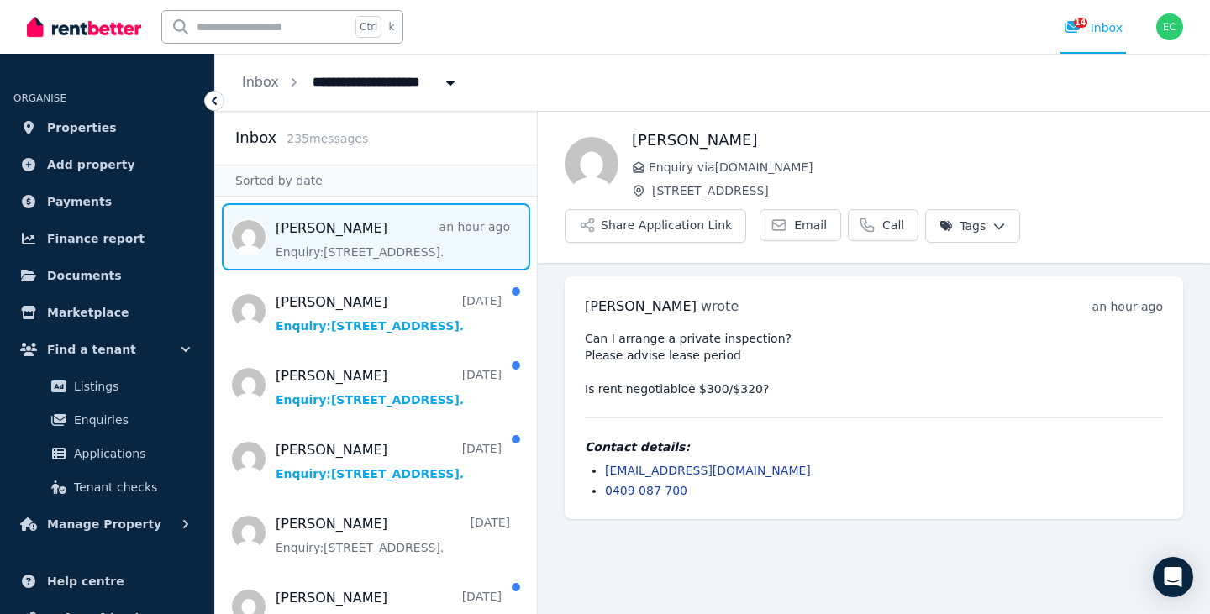
click at [376, 244] on span "Message list" at bounding box center [376, 236] width 322 height 67
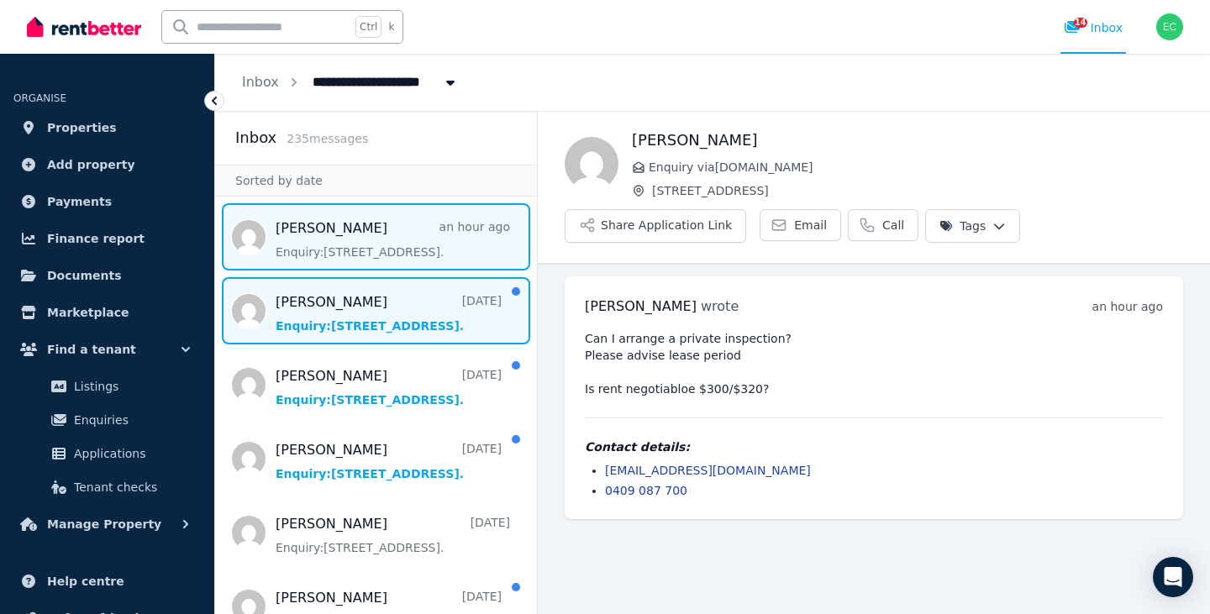
click at [349, 313] on span "Message list" at bounding box center [376, 310] width 322 height 67
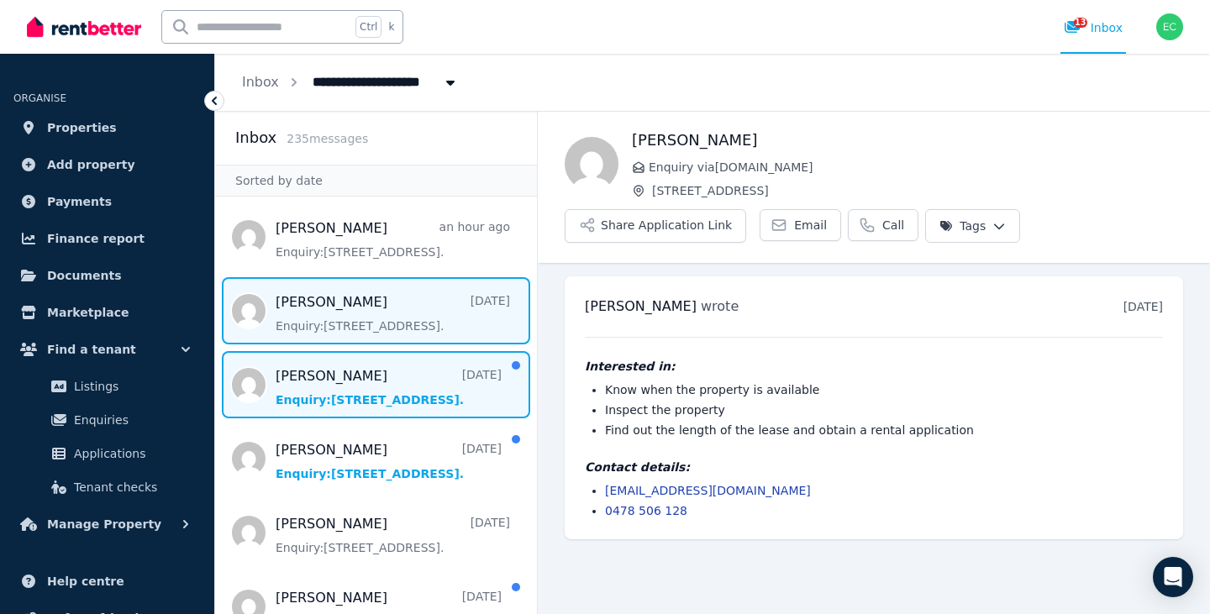
click at [359, 380] on span "Message list" at bounding box center [376, 384] width 322 height 67
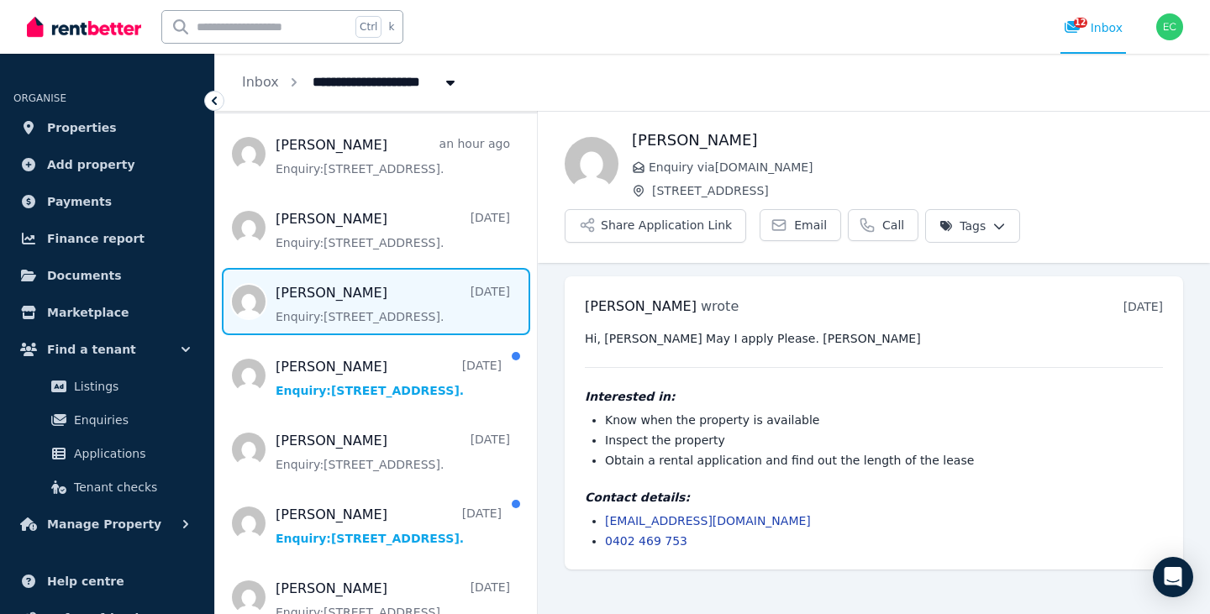
scroll to position [84, 0]
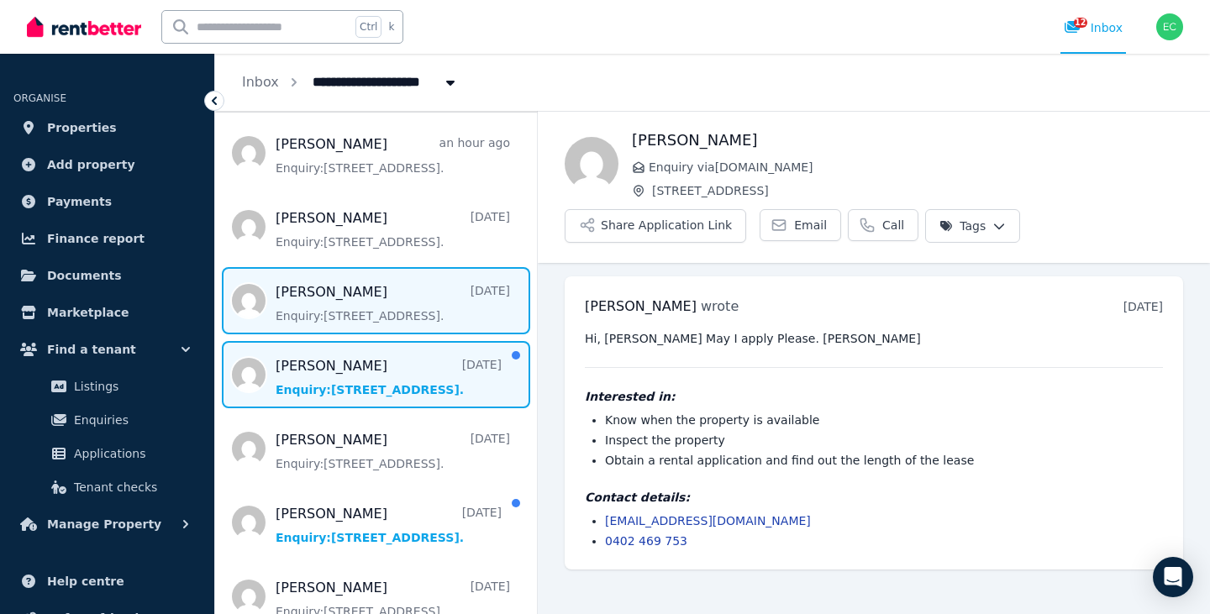
click at [366, 392] on span "Message list" at bounding box center [376, 374] width 322 height 67
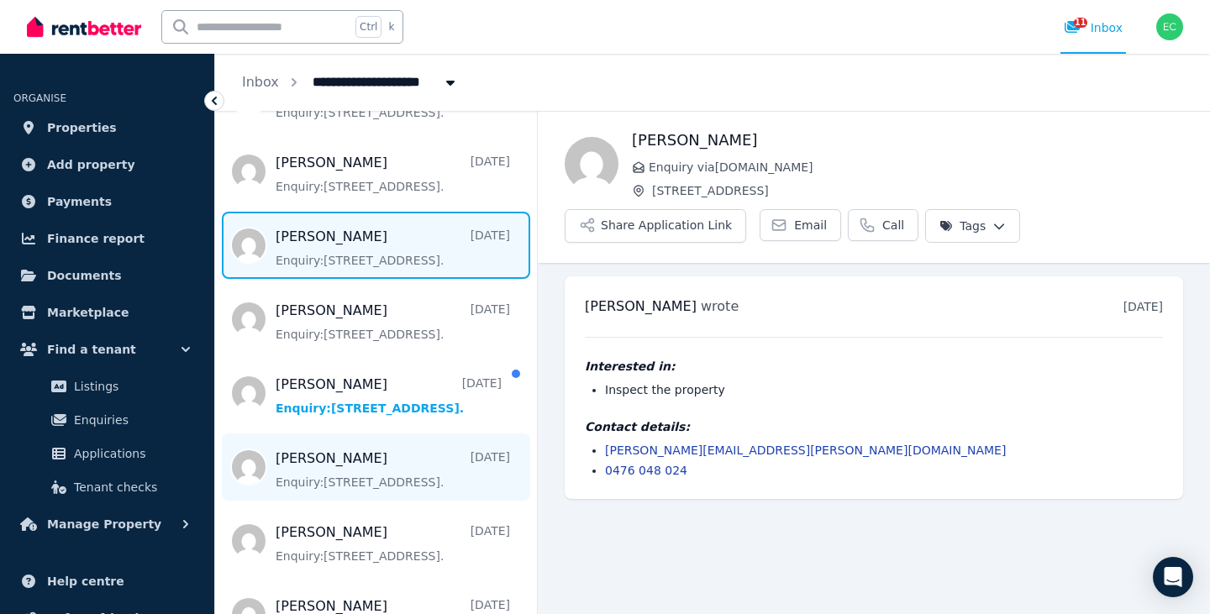
scroll to position [252, 0]
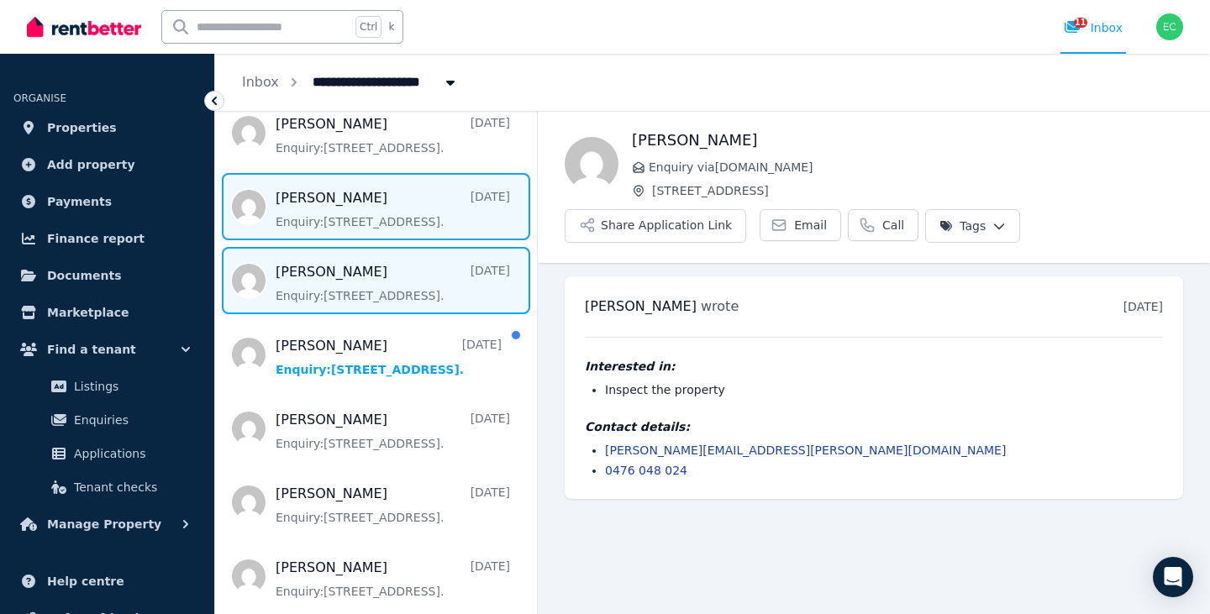
click at [335, 278] on span "Message list" at bounding box center [376, 280] width 322 height 67
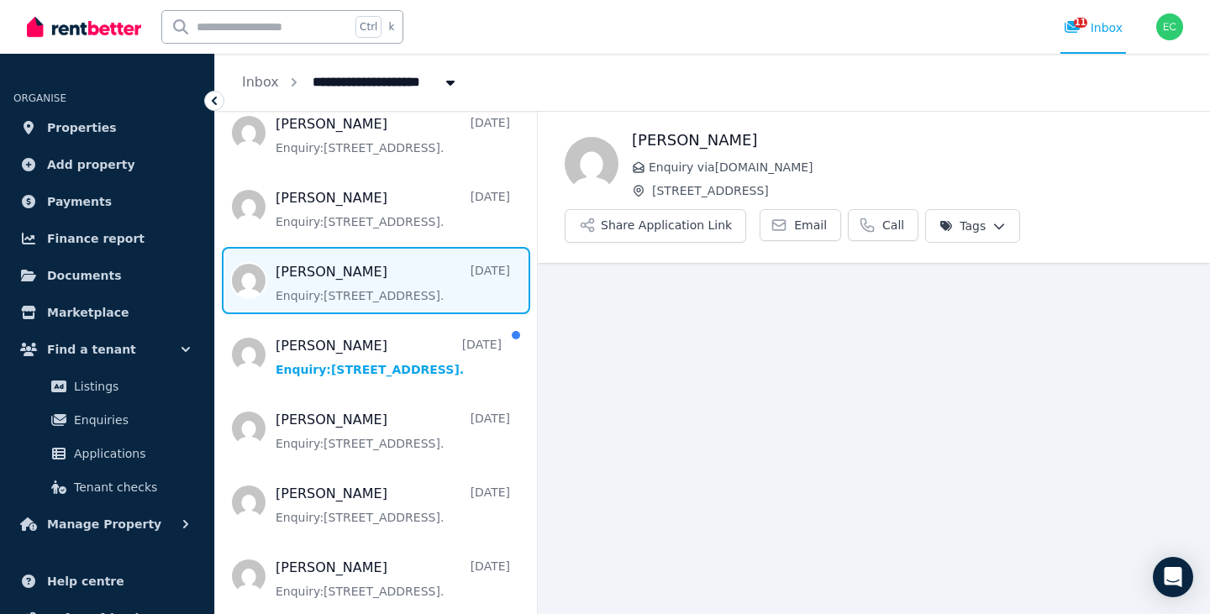
scroll to position [29, 0]
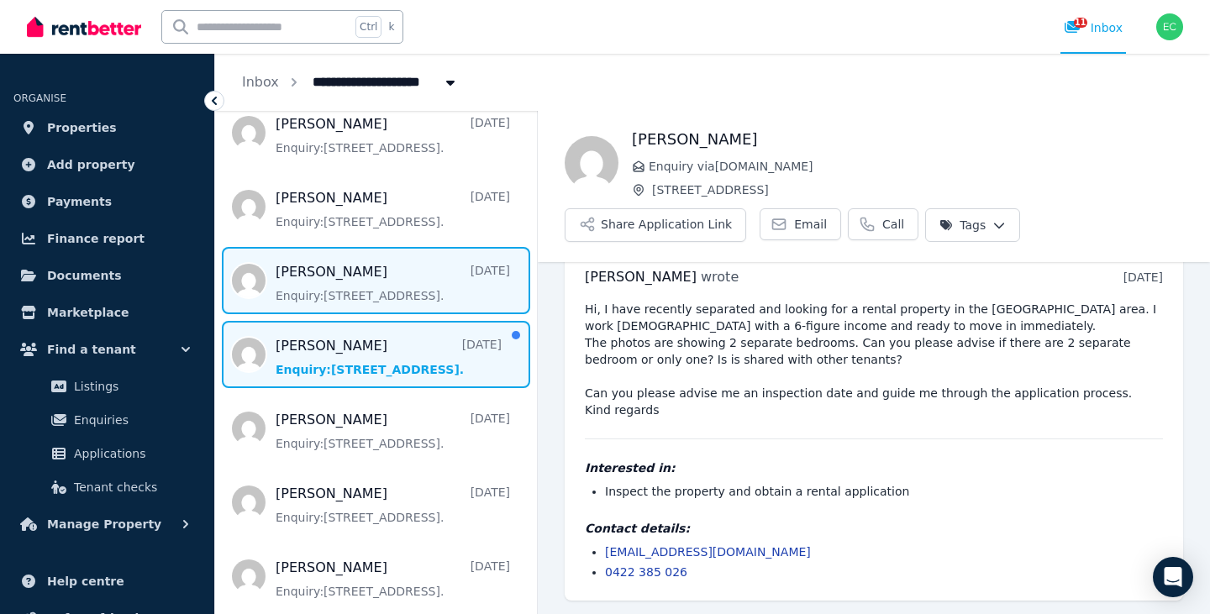
click at [339, 346] on span "Message list" at bounding box center [376, 354] width 322 height 67
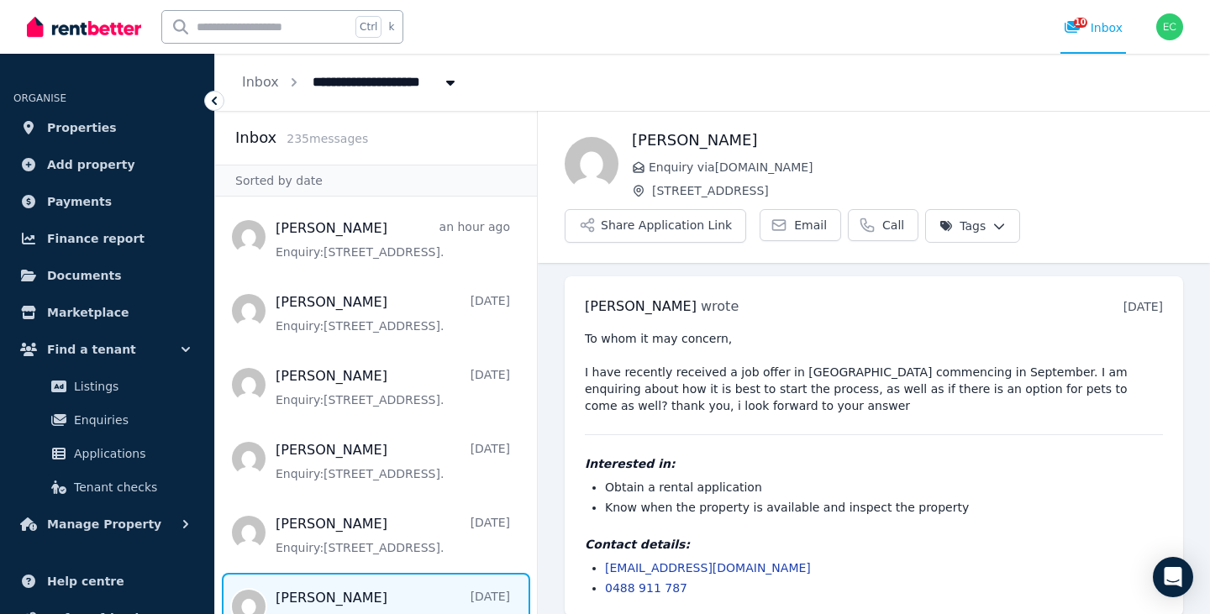
click at [928, 121] on div "[PERSON_NAME] Enquiry via [DOMAIN_NAME] [STREET_ADDRESS] Share Application Link…" at bounding box center [874, 187] width 672 height 151
click at [879, 90] on div "**********" at bounding box center [712, 82] width 995 height 57
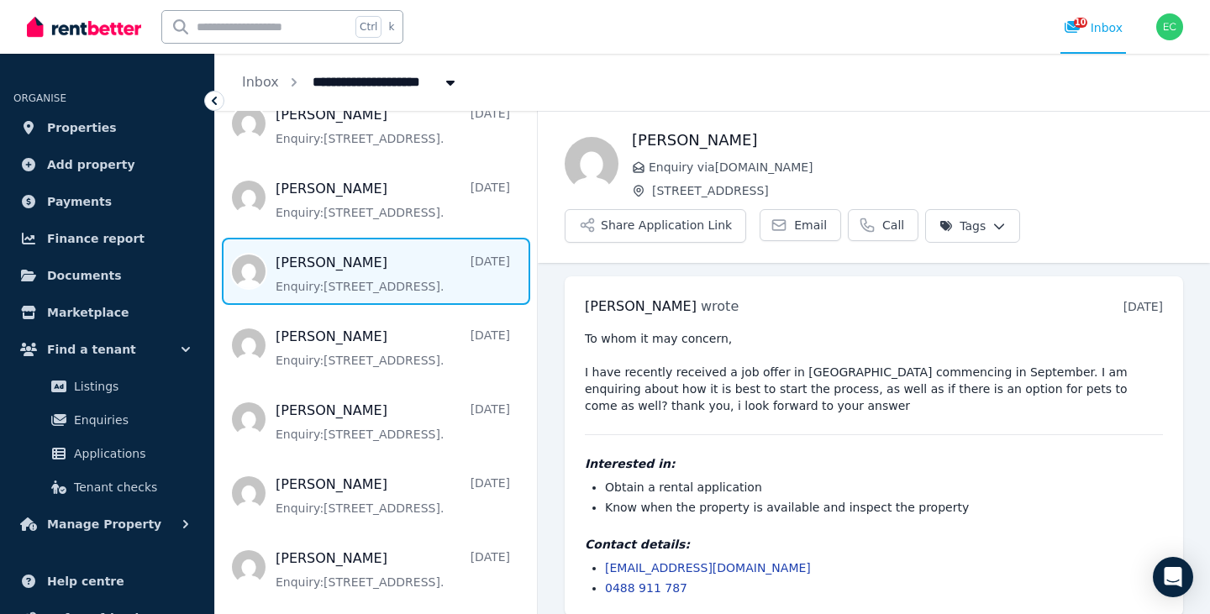
scroll to position [336, 0]
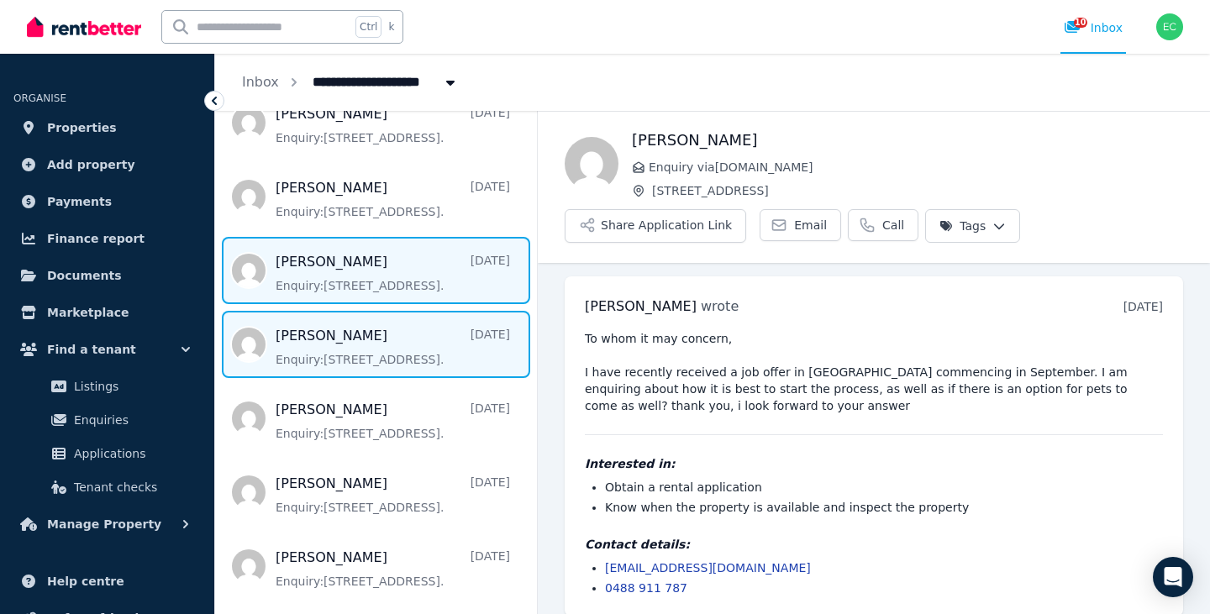
click at [359, 350] on span "Message list" at bounding box center [376, 344] width 322 height 67
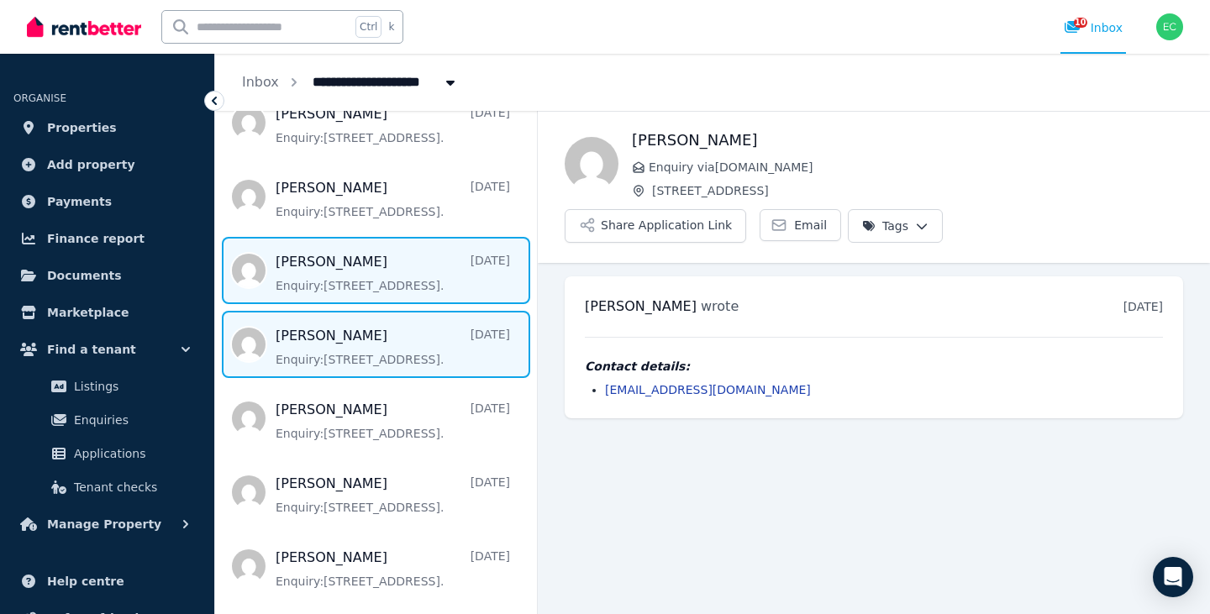
click at [364, 280] on span "Message list" at bounding box center [376, 270] width 322 height 67
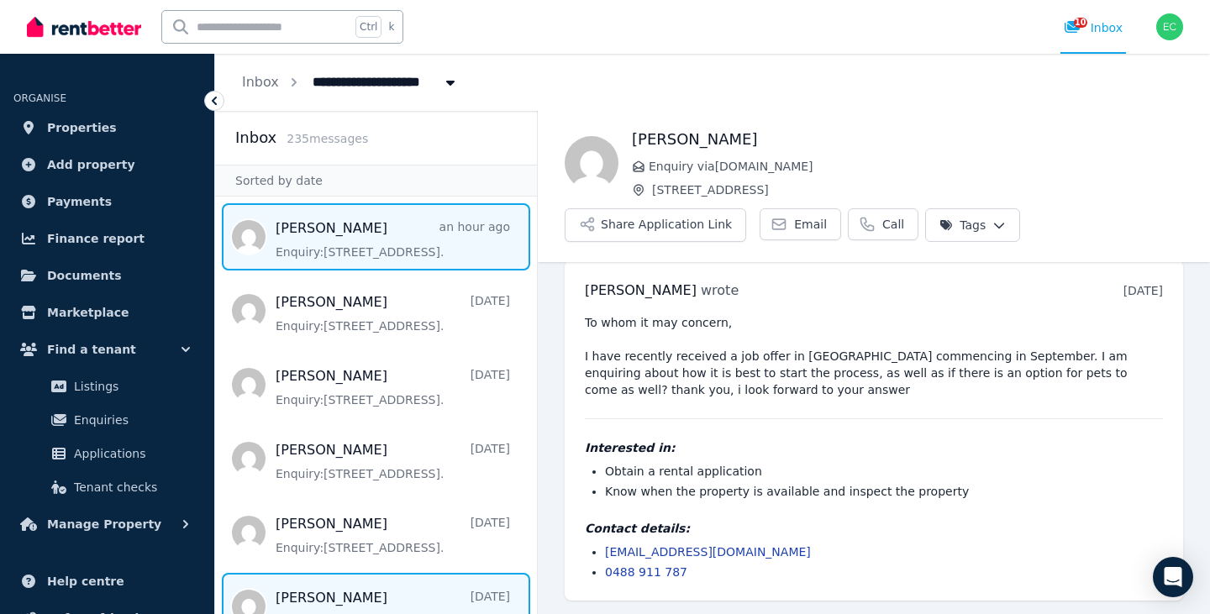
click at [344, 249] on span "Message list" at bounding box center [376, 236] width 322 height 67
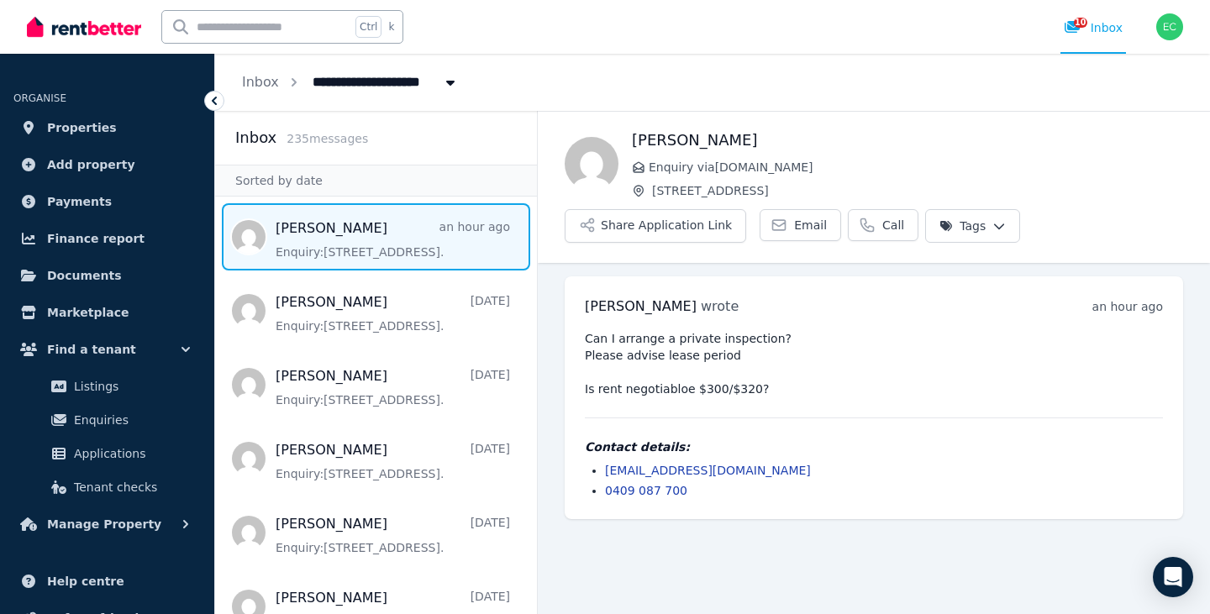
click at [930, 341] on pre "Can I arrange a private inspection? Please advise lease period Is rent negotiab…" at bounding box center [874, 363] width 578 height 67
click at [101, 121] on span "Properties" at bounding box center [82, 128] width 70 height 20
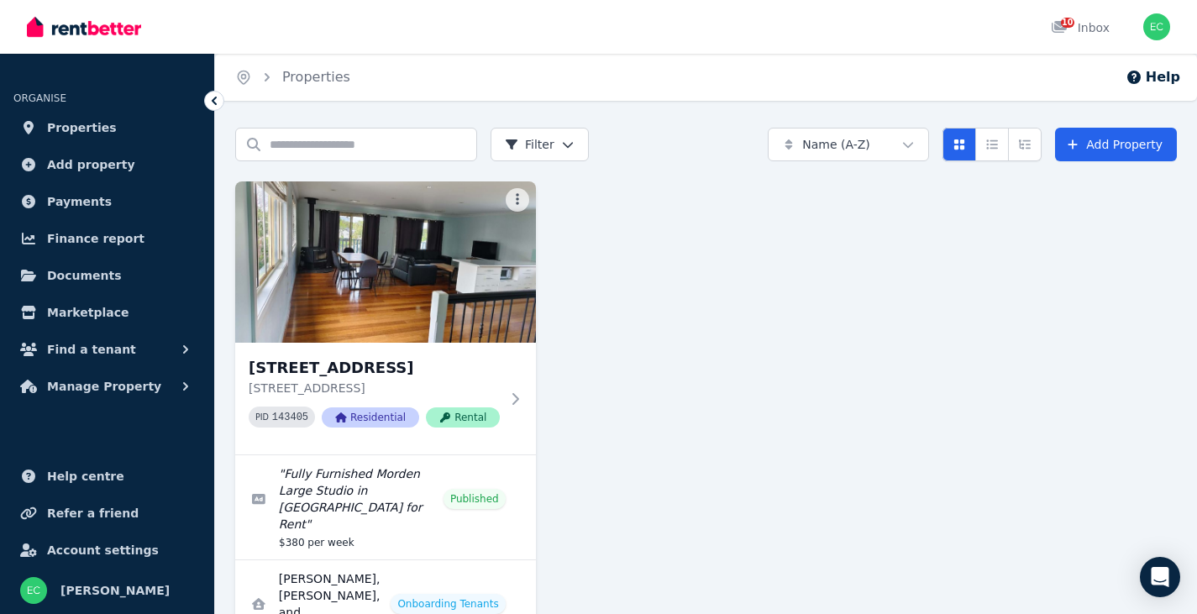
click at [702, 371] on div "[STREET_ADDRESS] PID 143405 Residential Rental " Fully Furnished Morden Large S…" at bounding box center [706, 471] width 942 height 580
